Goal: Book appointment/travel/reservation

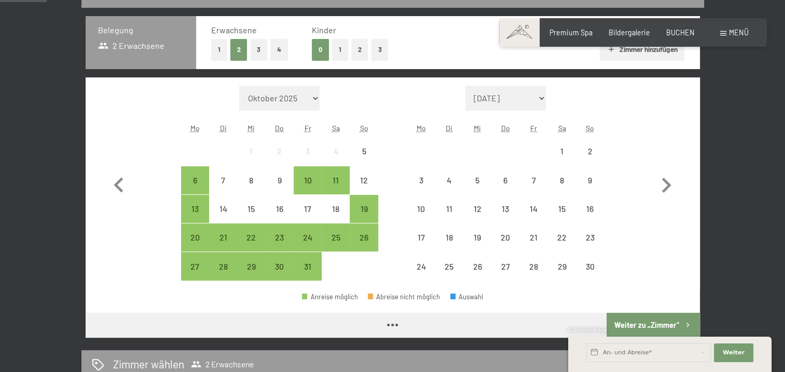
scroll to position [260, 0]
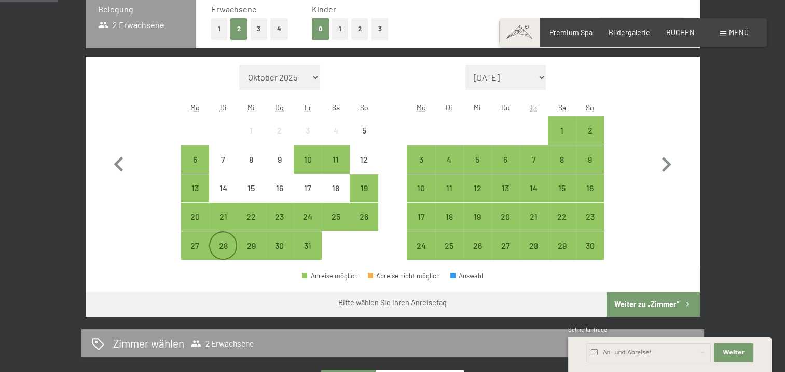
click at [220, 243] on div "28" at bounding box center [223, 254] width 26 height 26
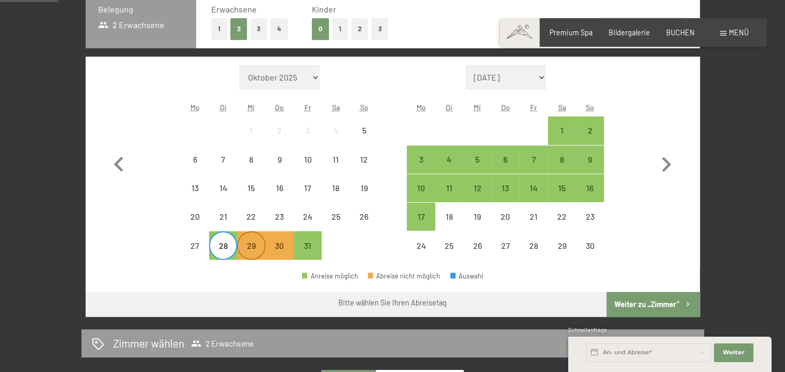
click at [252, 245] on div "29" at bounding box center [251, 254] width 26 height 26
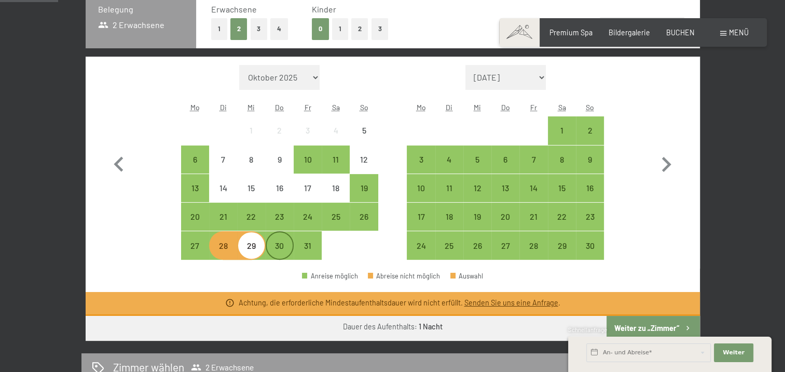
click at [278, 247] on div "30" at bounding box center [280, 254] width 26 height 26
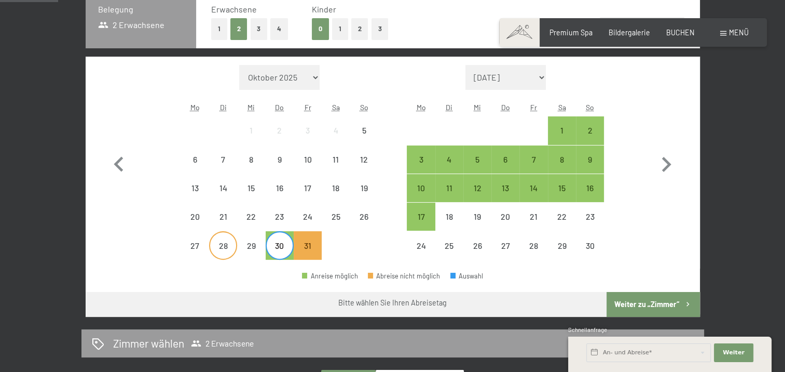
click at [228, 251] on div "28" at bounding box center [223, 254] width 26 height 26
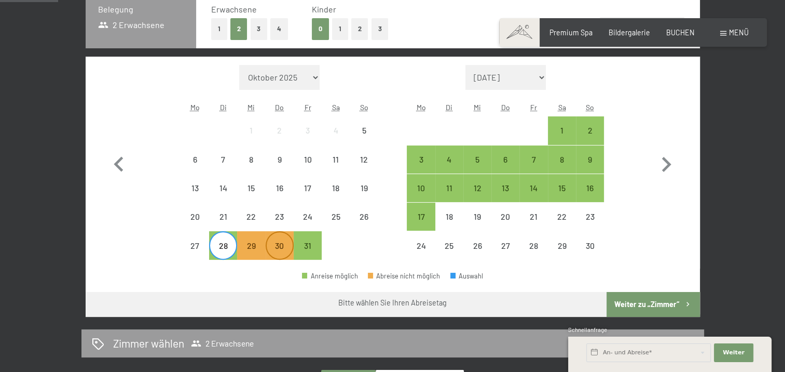
click at [272, 245] on div "30" at bounding box center [280, 254] width 26 height 26
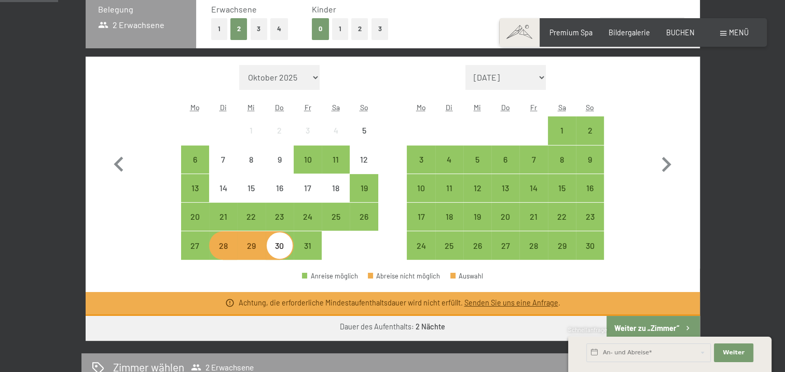
click at [251, 282] on div "Anreise möglich Abreise nicht möglich Auswahl" at bounding box center [393, 279] width 615 height 23
click at [161, 240] on div "Monat/Jahr Oktober 2025 [DATE] Dezember 2025 Januar 2026 Februar 2026 März 2026…" at bounding box center [393, 162] width 578 height 195
click at [196, 250] on div "27" at bounding box center [195, 254] width 26 height 26
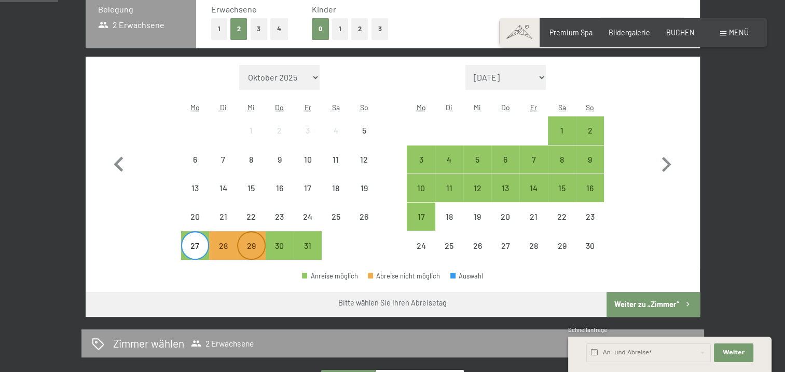
click at [244, 243] on div "29" at bounding box center [251, 254] width 26 height 26
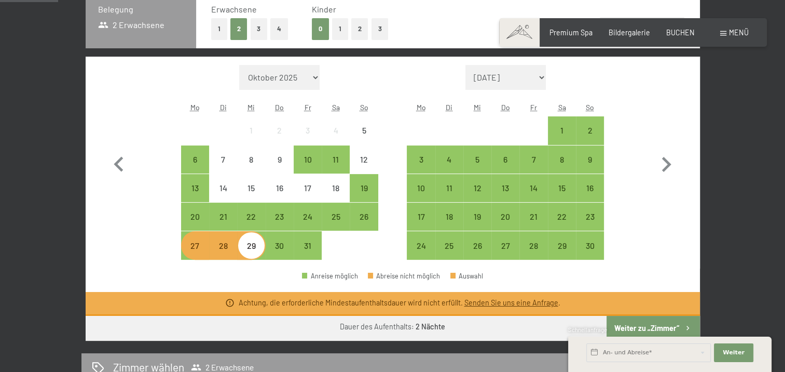
click at [225, 252] on div "28" at bounding box center [223, 254] width 26 height 26
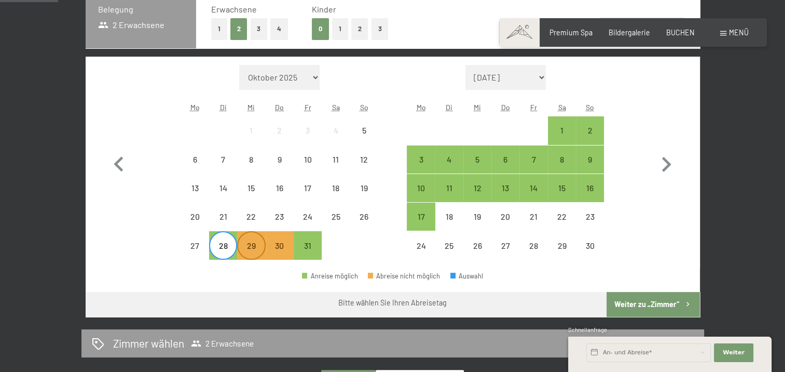
click at [248, 249] on div "29" at bounding box center [251, 254] width 26 height 26
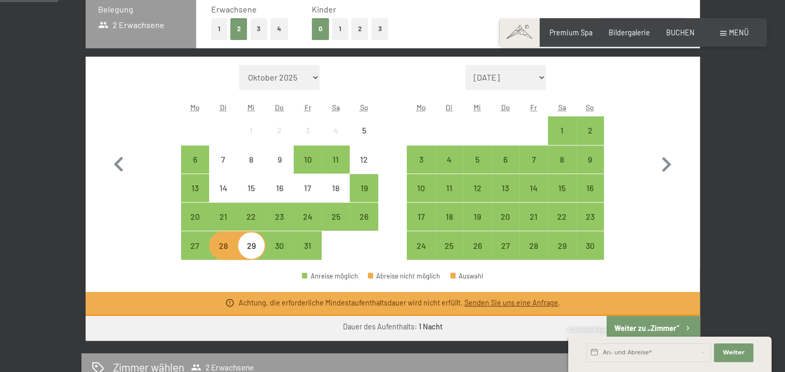
click at [225, 275] on div "Anreise möglich Abreise nicht möglich Auswahl" at bounding box center [393, 279] width 615 height 23
